Goal: Find specific page/section: Find specific page/section

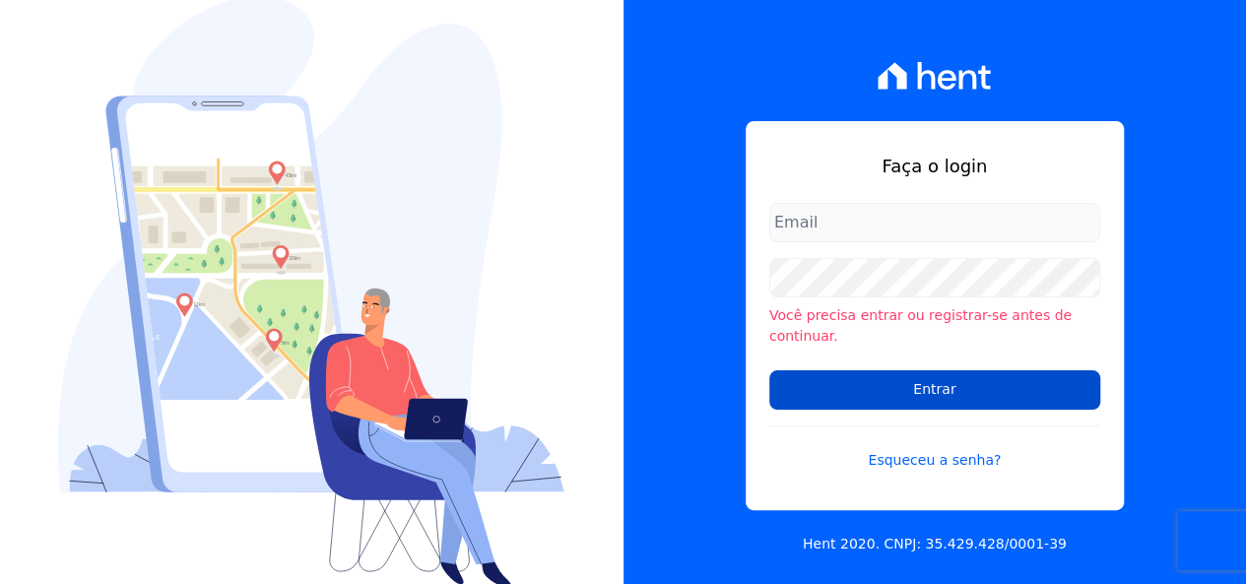
type input "[EMAIL_ADDRESS][DOMAIN_NAME]"
click at [825, 373] on input "Entrar" at bounding box center [934, 389] width 331 height 39
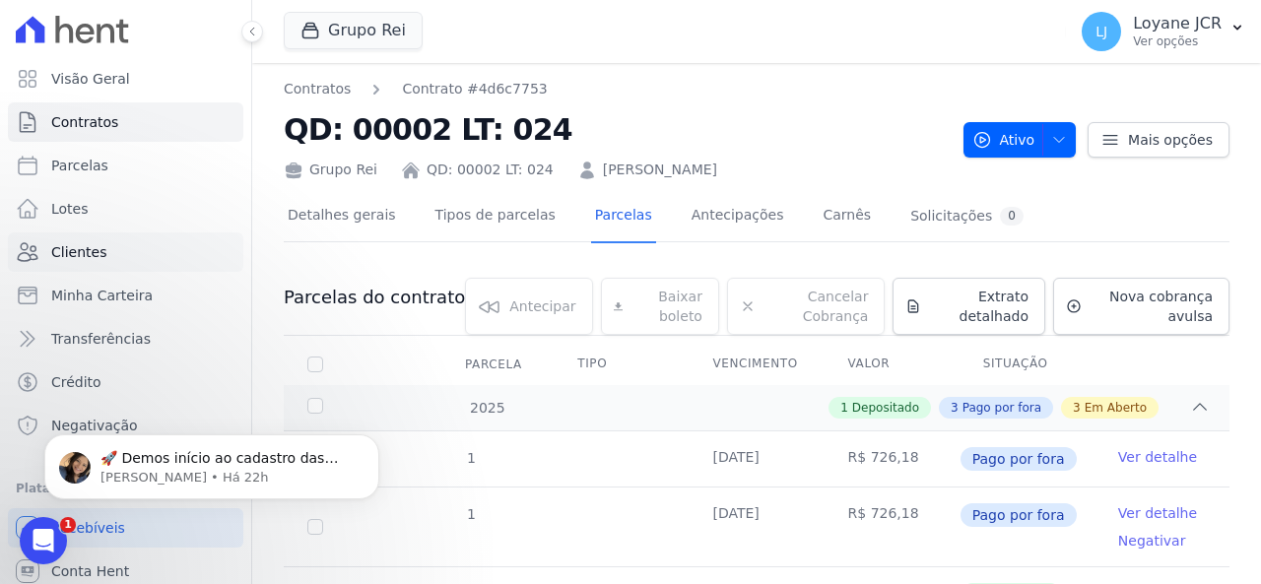
click at [140, 245] on link "Clientes" at bounding box center [125, 251] width 235 height 39
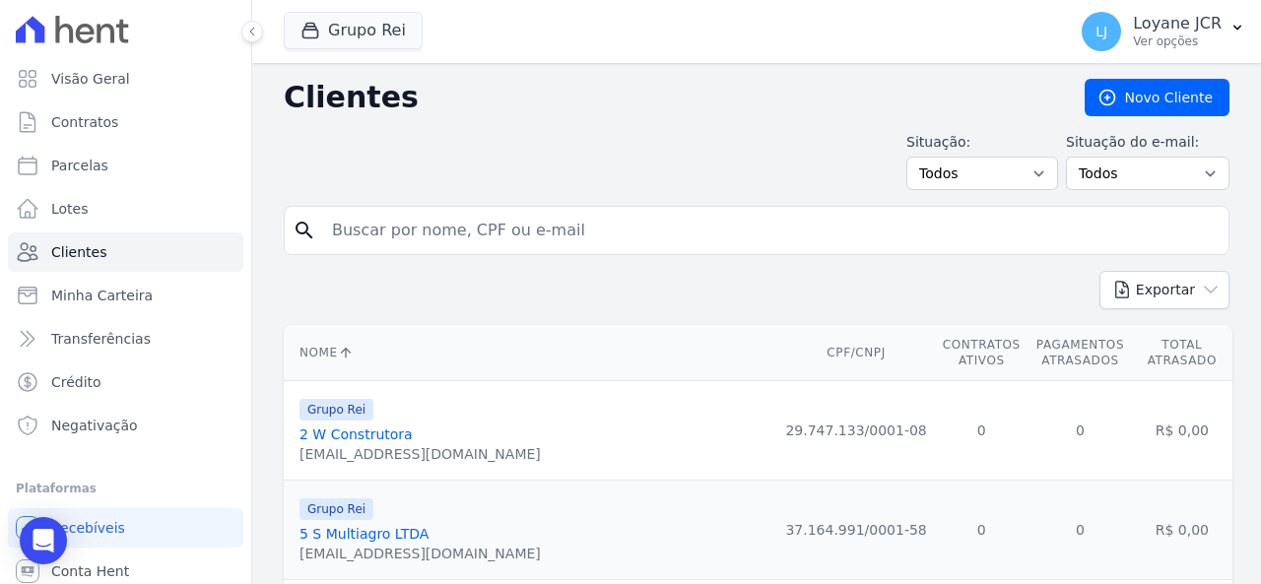
click at [708, 226] on input "search" at bounding box center [770, 230] width 900 height 39
paste input "[PERSON_NAME] [PERSON_NAME]"
type input "[PERSON_NAME] [PERSON_NAME]"
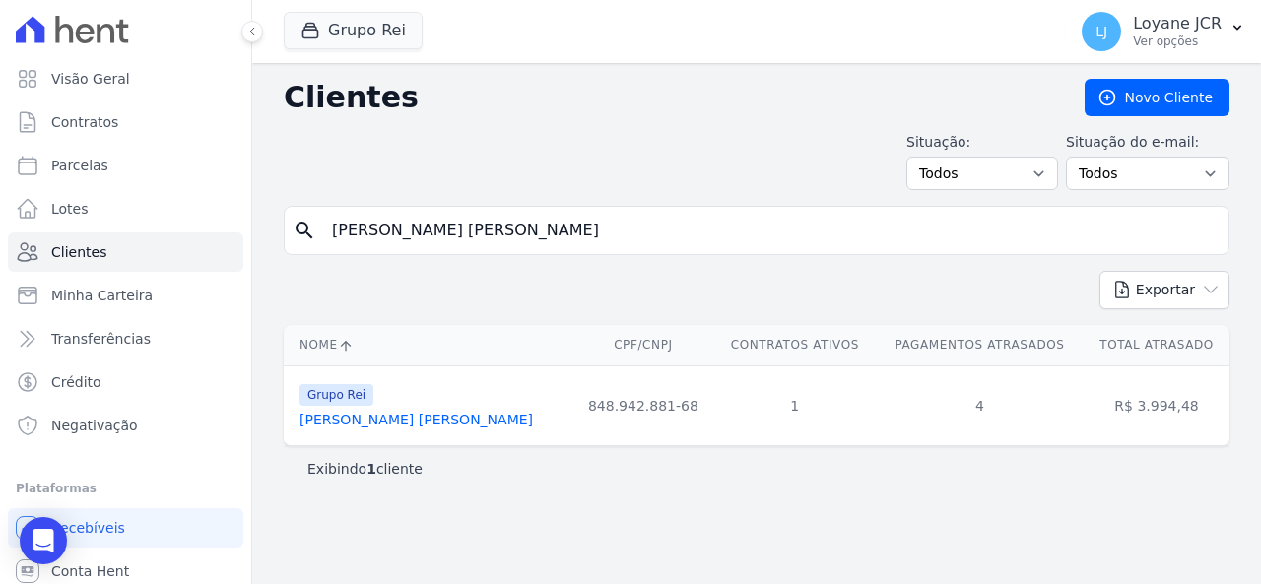
click at [482, 422] on link "[PERSON_NAME] [PERSON_NAME]" at bounding box center [415, 420] width 233 height 16
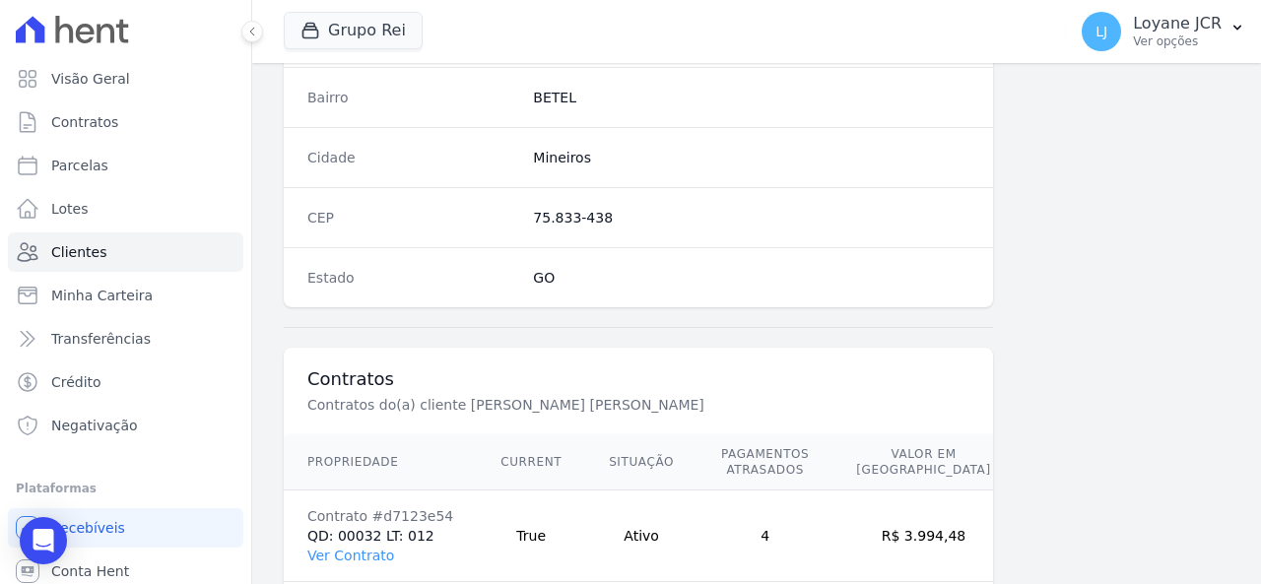
scroll to position [1265, 0]
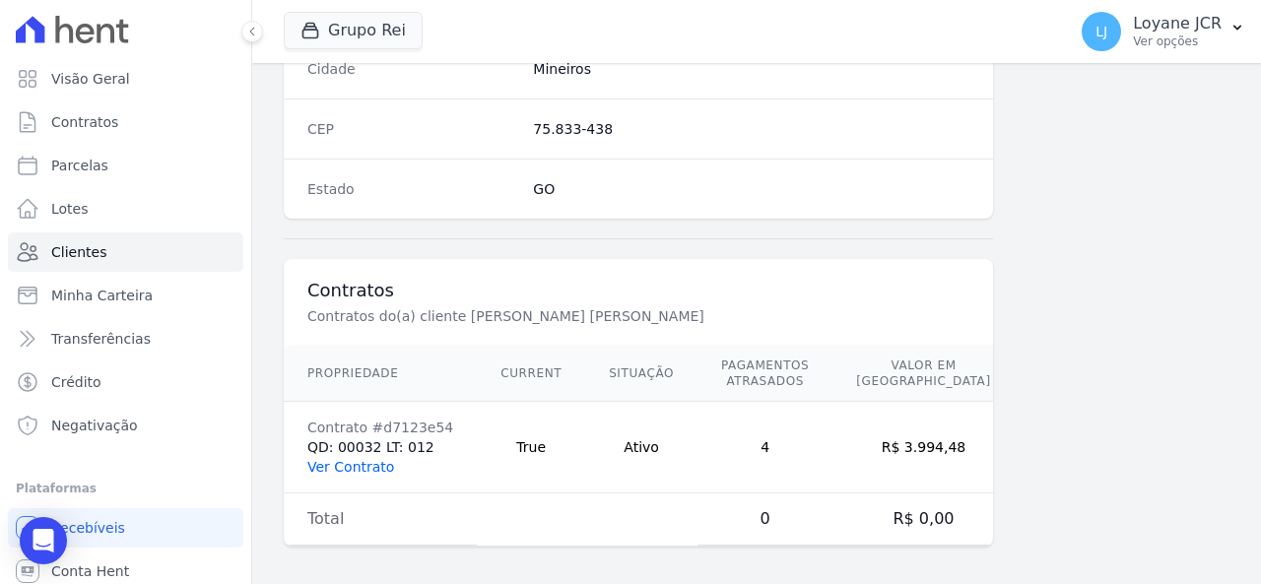
click at [367, 459] on link "Ver Contrato" at bounding box center [350, 467] width 87 height 16
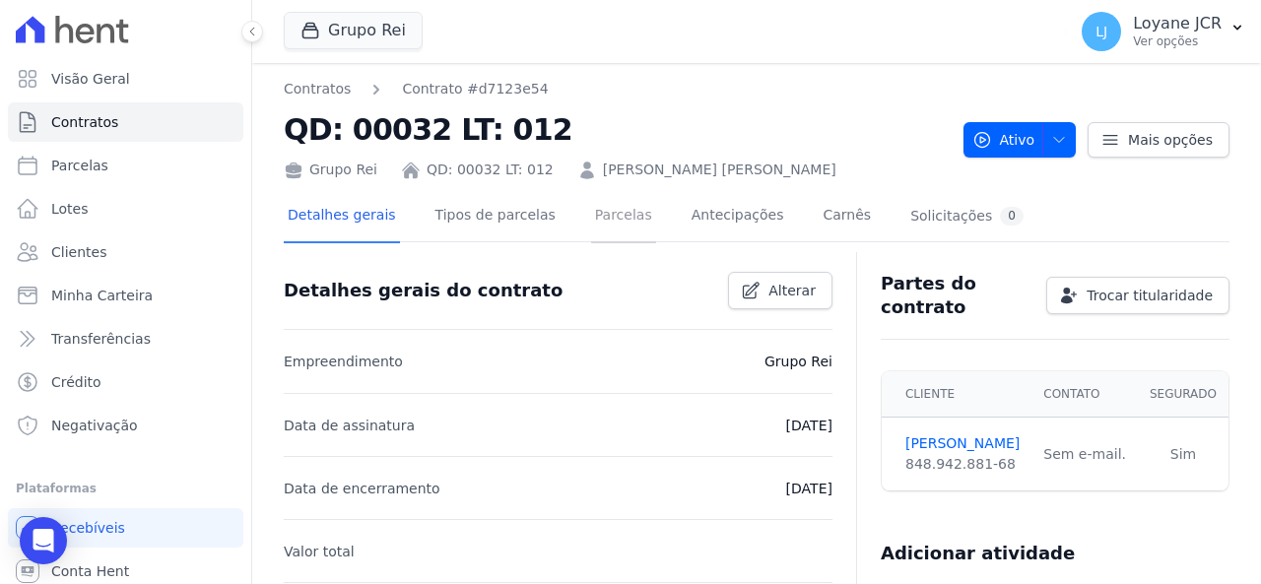
click at [613, 218] on link "Parcelas" at bounding box center [623, 217] width 65 height 52
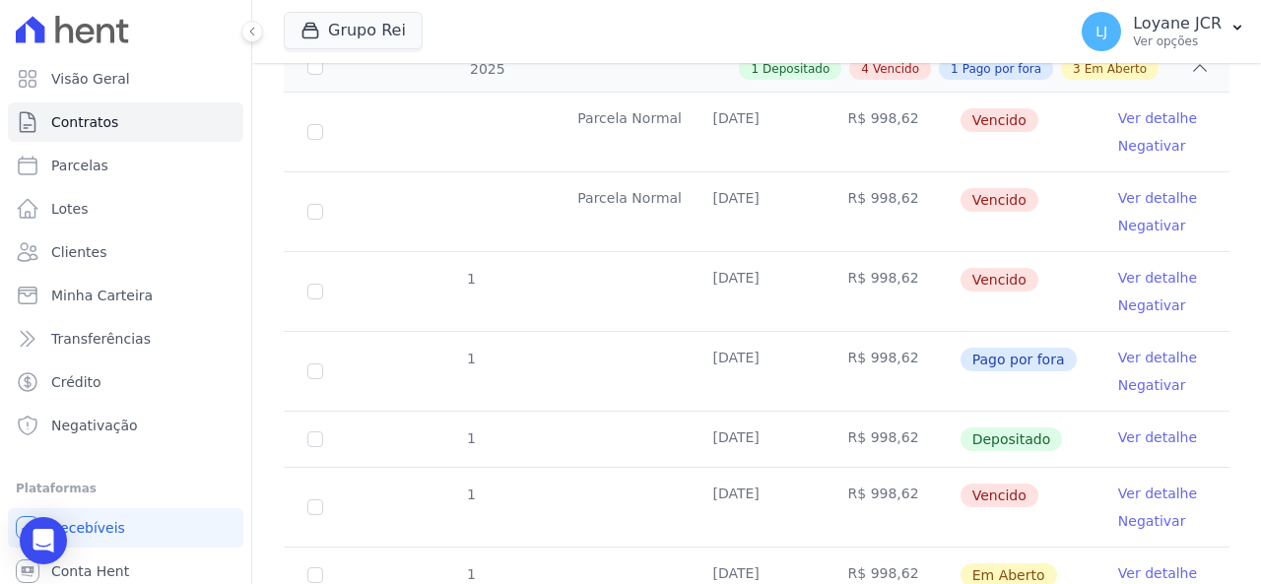
scroll to position [223, 0]
